Goal: Transaction & Acquisition: Purchase product/service

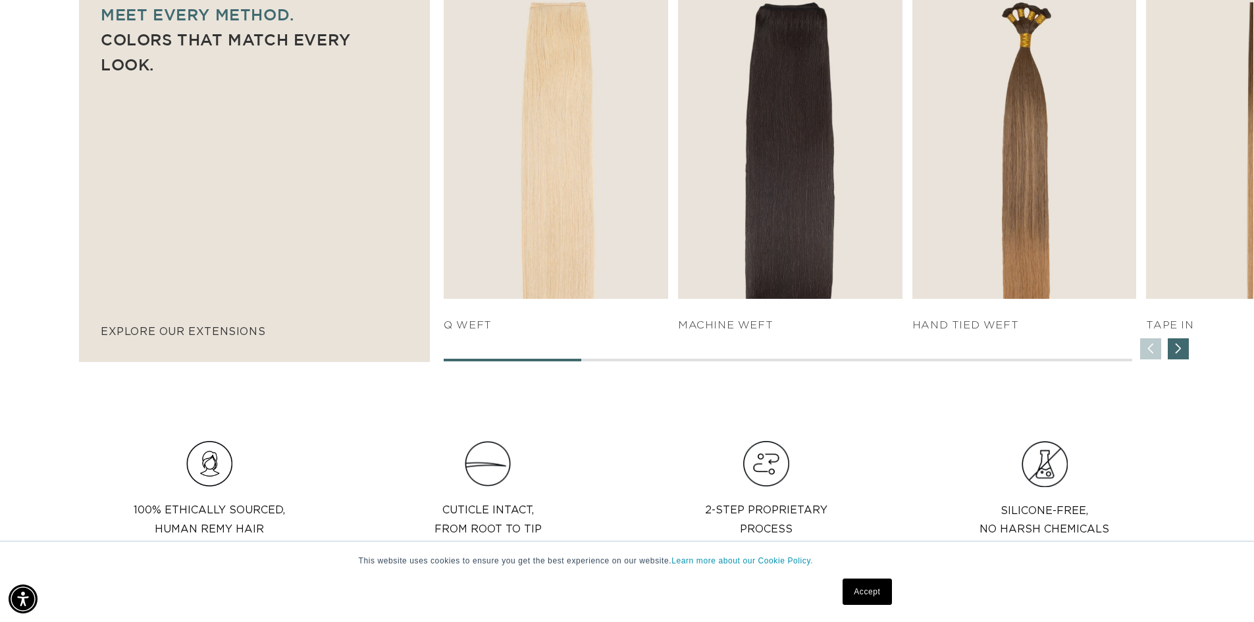
scroll to position [0, 2322]
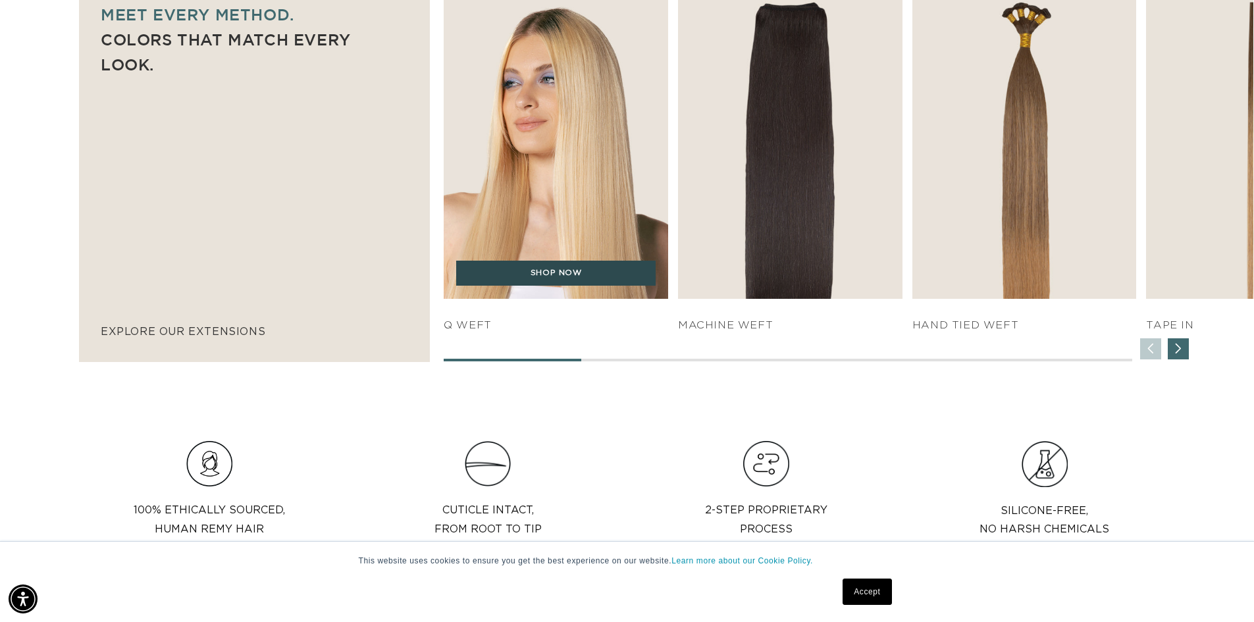
click at [545, 278] on link "SHOP NOW" at bounding box center [556, 273] width 200 height 25
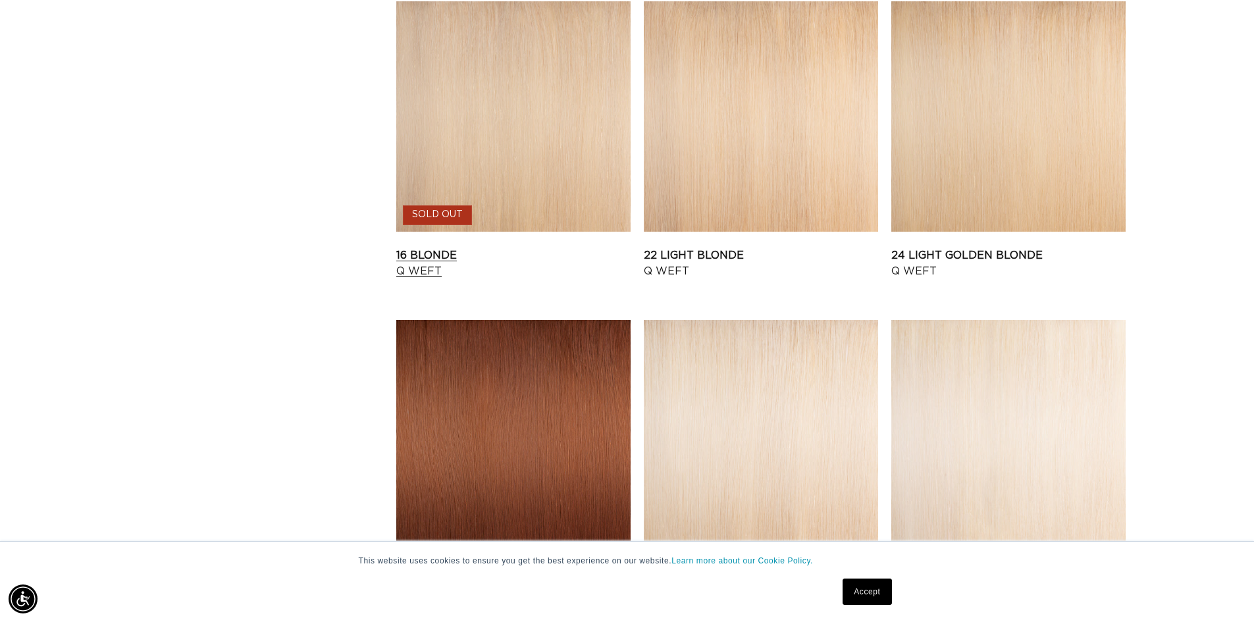
scroll to position [0, 2322]
click at [963, 248] on link "24 Light Golden Blonde Q Weft" at bounding box center [1009, 264] width 234 height 32
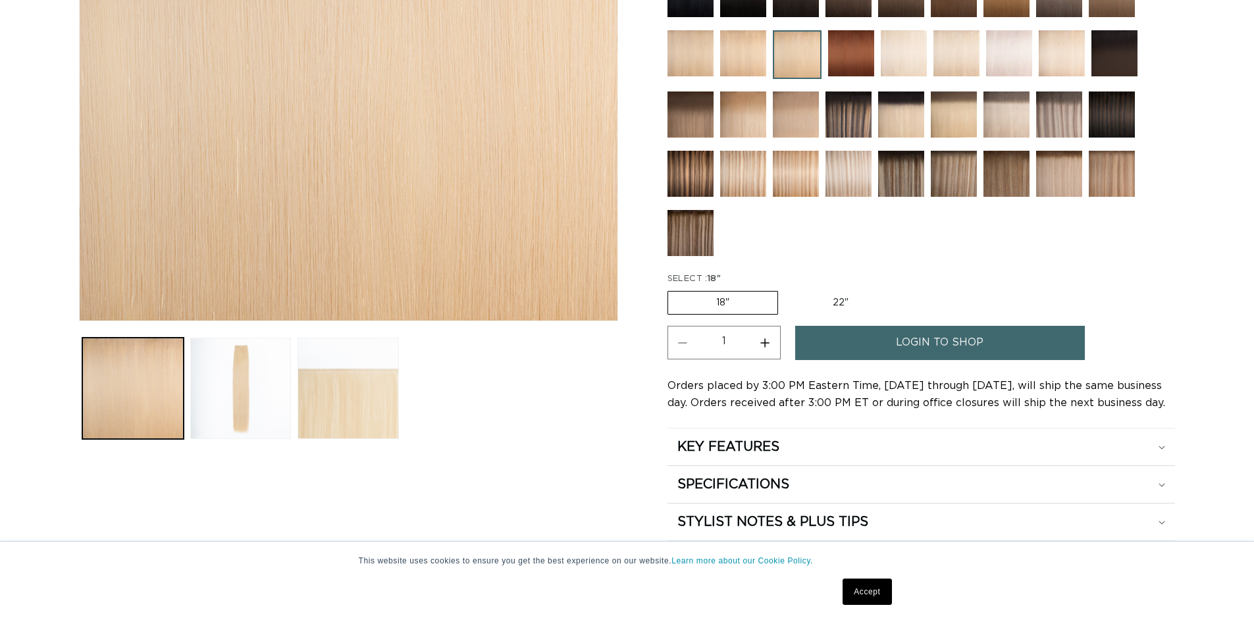
scroll to position [395, 0]
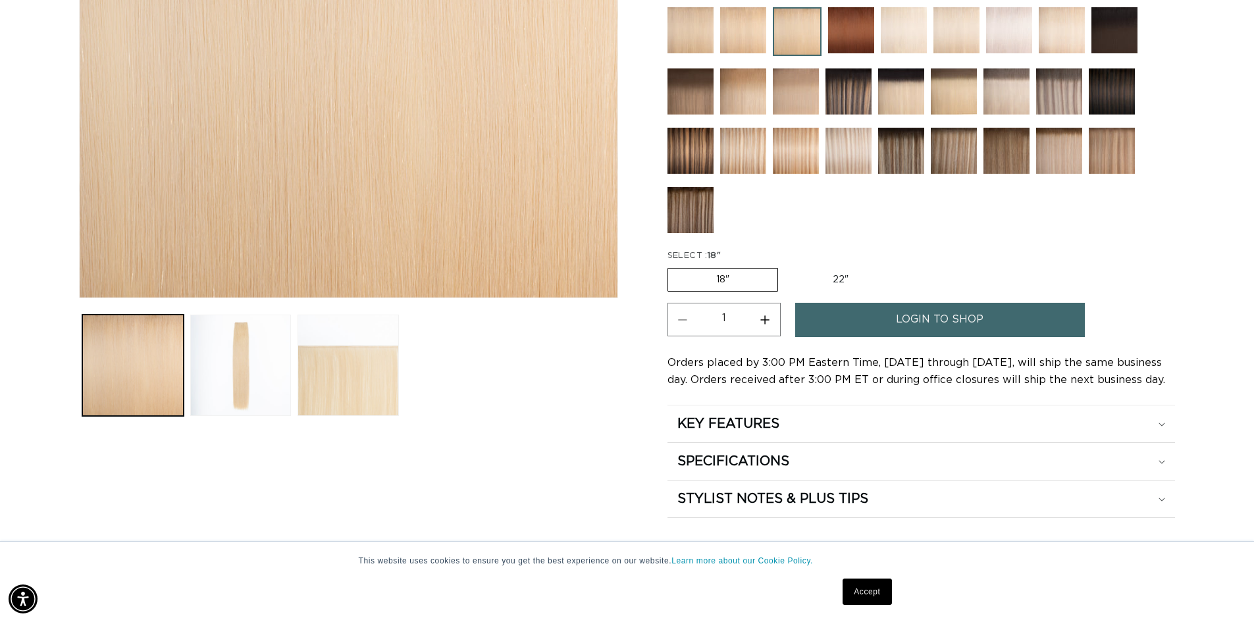
click at [830, 275] on label "22" Variant sold out or unavailable" at bounding box center [841, 280] width 112 height 22
click at [786, 266] on input "22" Variant sold out or unavailable" at bounding box center [785, 265] width 1 height 1
radio input "true"
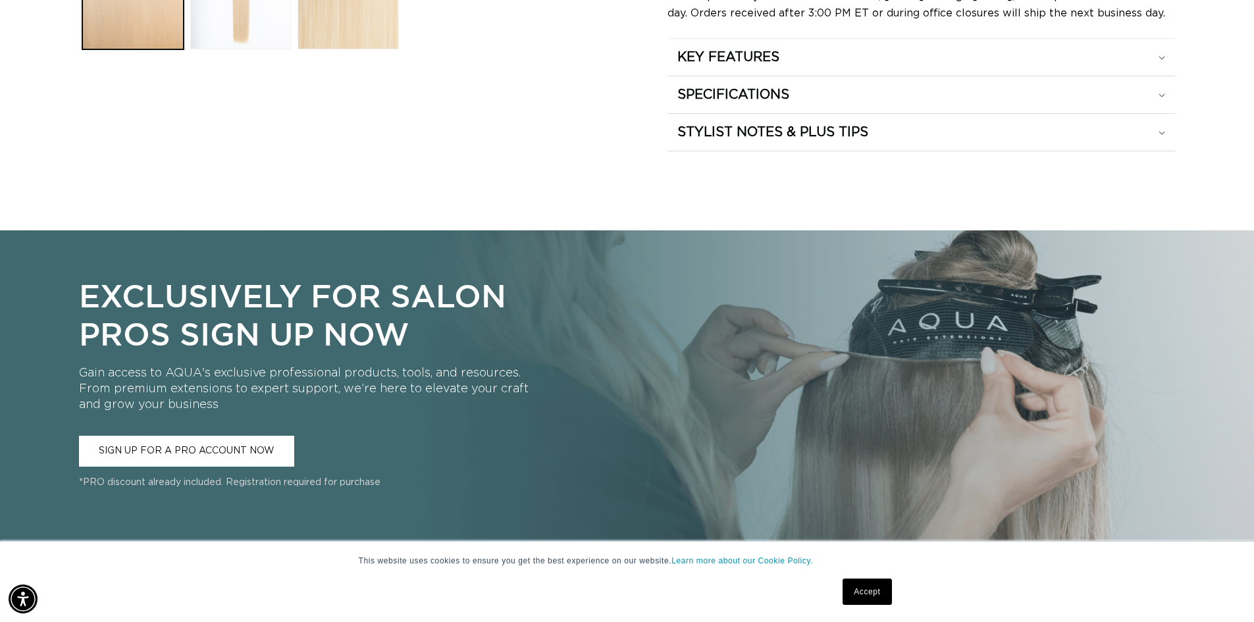
scroll to position [783, 0]
